Goal: Task Accomplishment & Management: Manage account settings

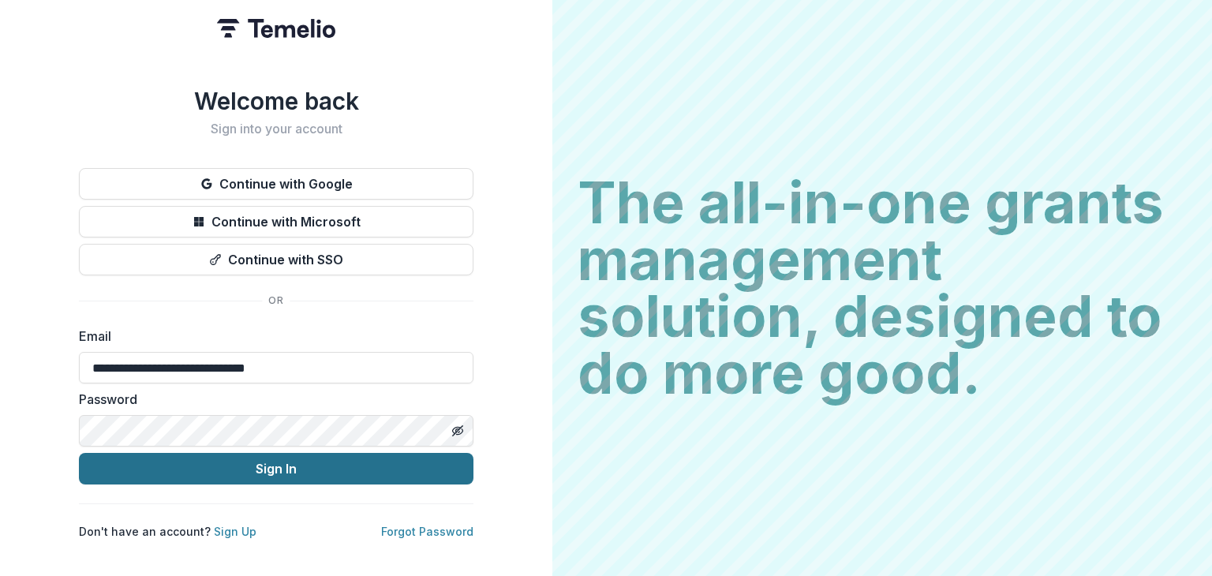
click at [243, 477] on button "Sign In" at bounding box center [276, 469] width 395 height 32
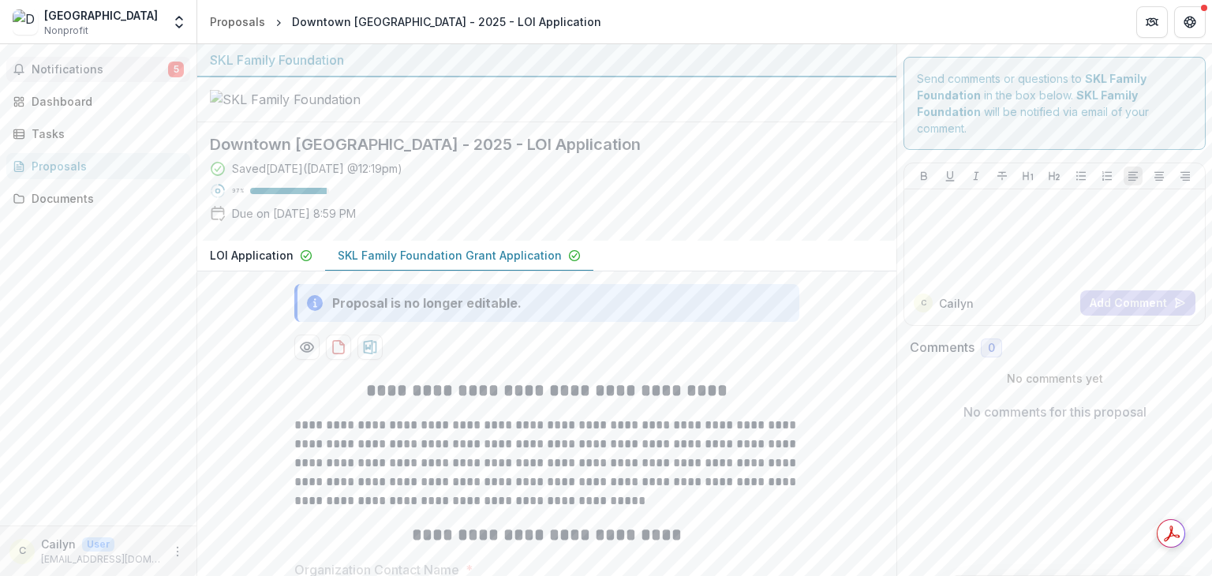
click at [68, 58] on button "Notifications 5" at bounding box center [98, 69] width 184 height 25
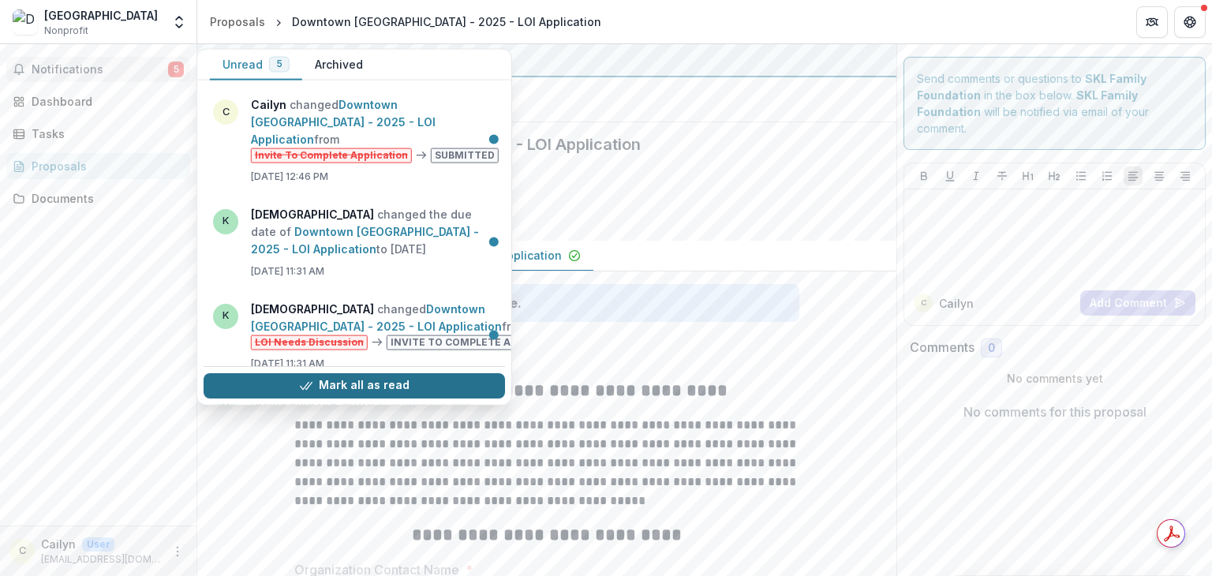
click at [343, 373] on button "Mark all as read" at bounding box center [354, 385] width 301 height 25
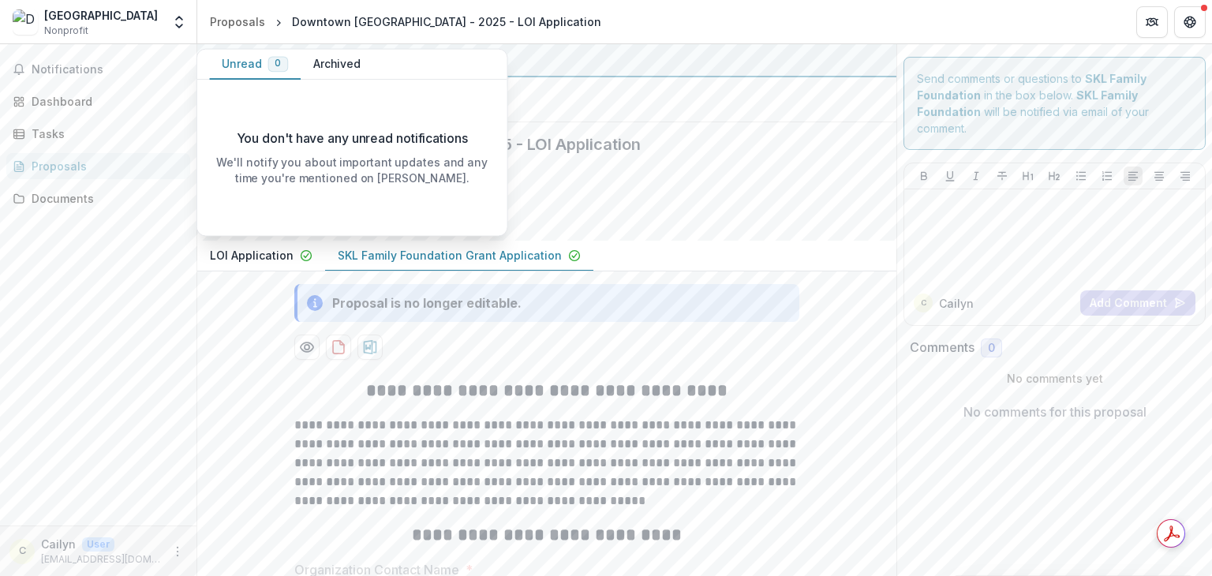
click at [568, 61] on div "SKL Family Foundation" at bounding box center [547, 60] width 674 height 19
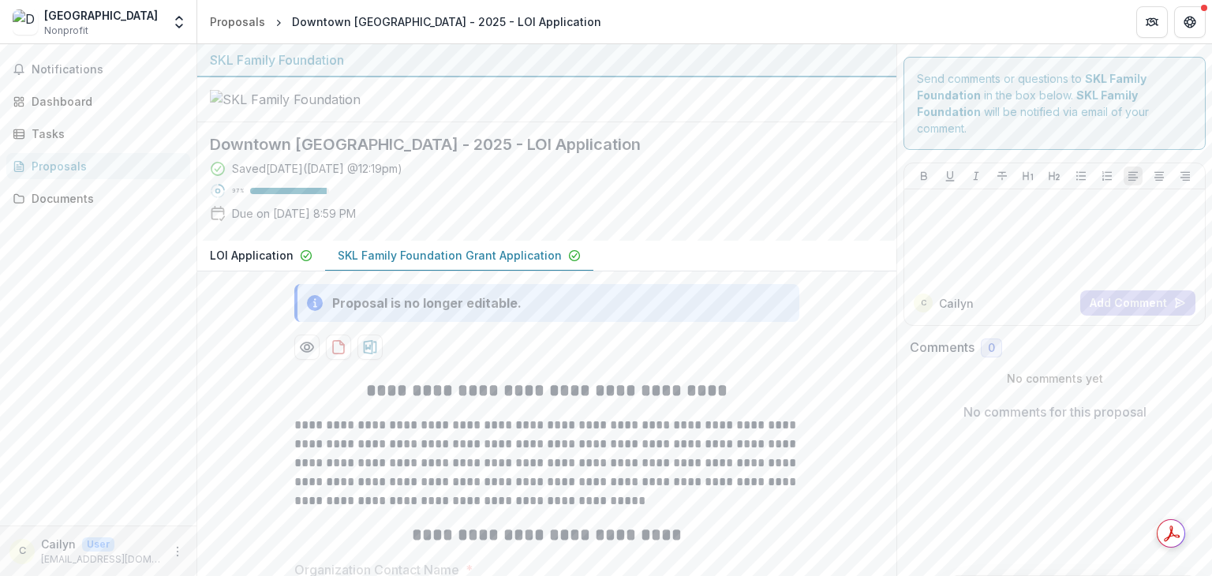
click at [568, 61] on div "SKL Family Foundation" at bounding box center [547, 60] width 674 height 19
click at [219, 17] on div "Proposals" at bounding box center [237, 21] width 55 height 17
